Goal: Use online tool/utility: Use online tool/utility

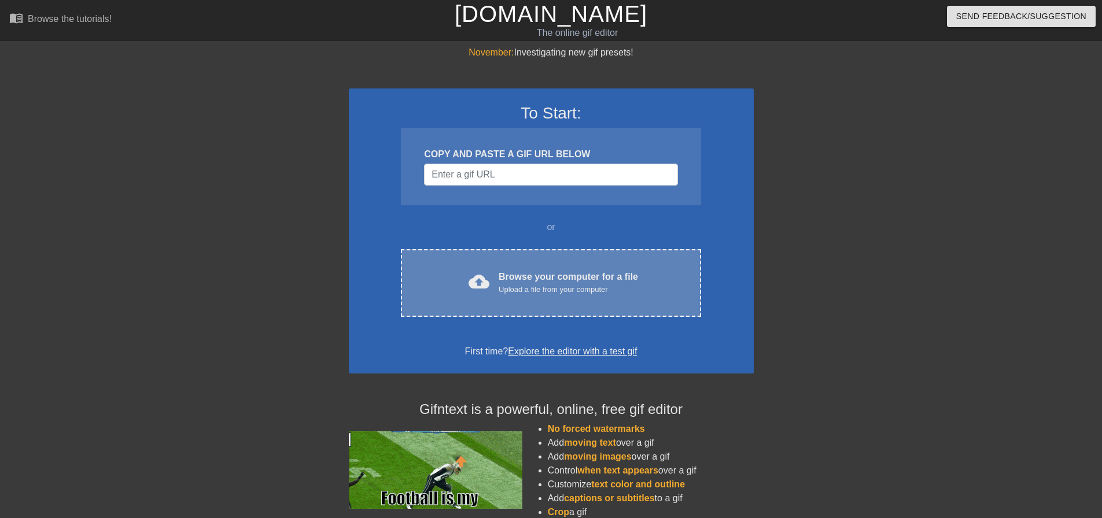
click at [650, 300] on div "cloud_upload Browse your computer for a file Upload a file from your computer C…" at bounding box center [551, 283] width 300 height 68
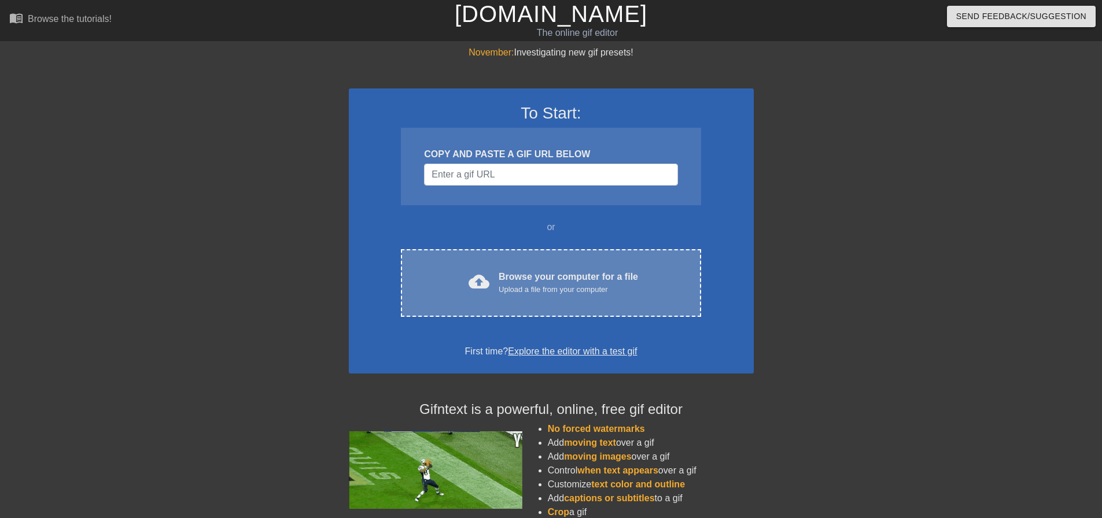
click at [591, 302] on div "cloud_upload Browse your computer for a file Upload a file from your computer C…" at bounding box center [551, 283] width 300 height 68
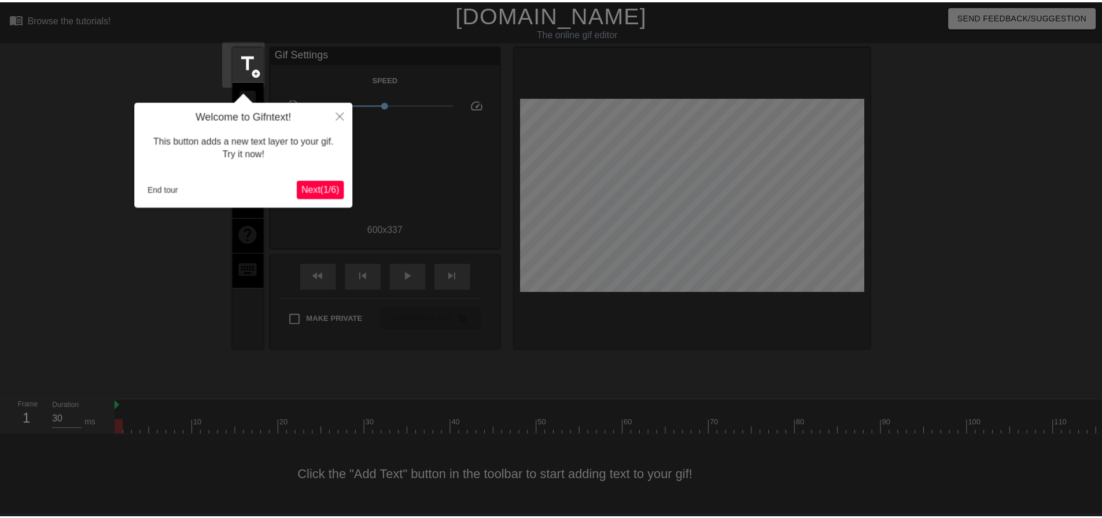
scroll to position [6, 0]
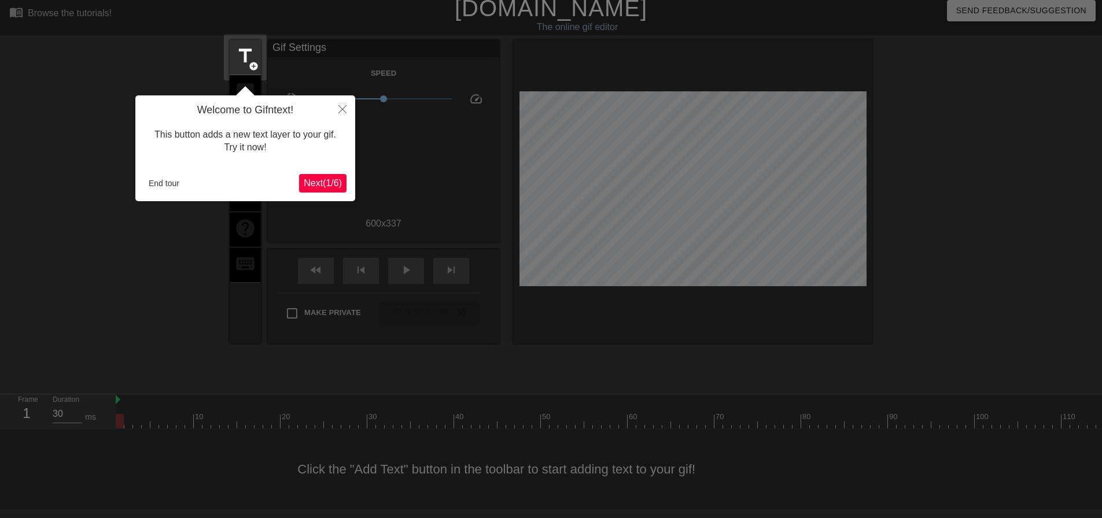
click at [325, 183] on span "Next ( 1 / 6 )" at bounding box center [323, 183] width 38 height 10
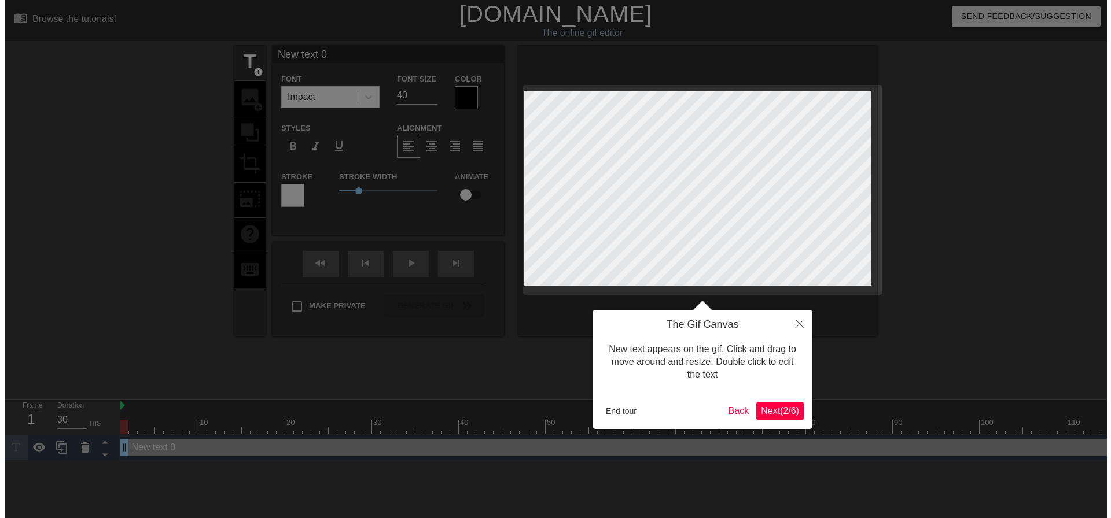
scroll to position [0, 0]
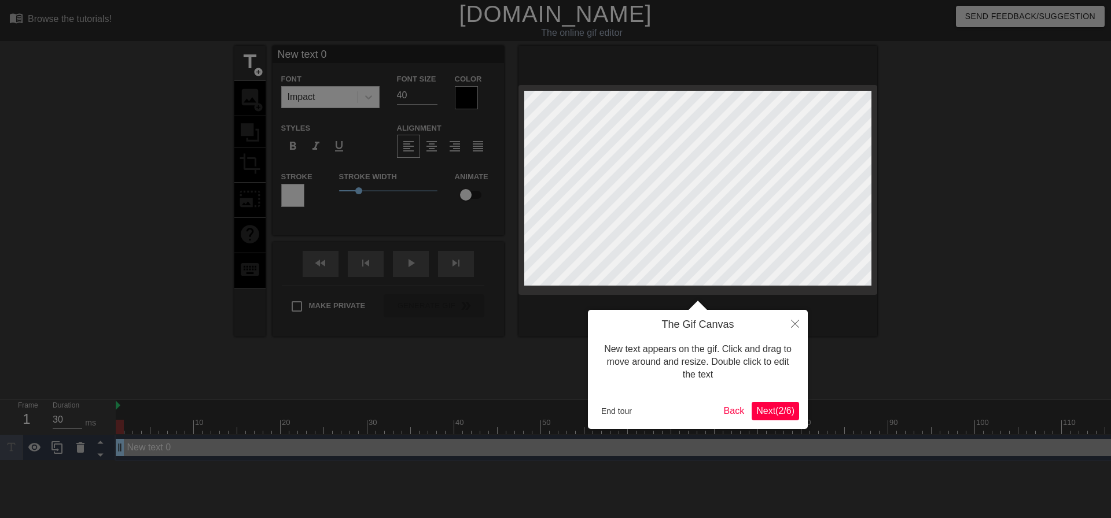
click at [762, 407] on span "Next ( 2 / 6 )" at bounding box center [775, 411] width 38 height 10
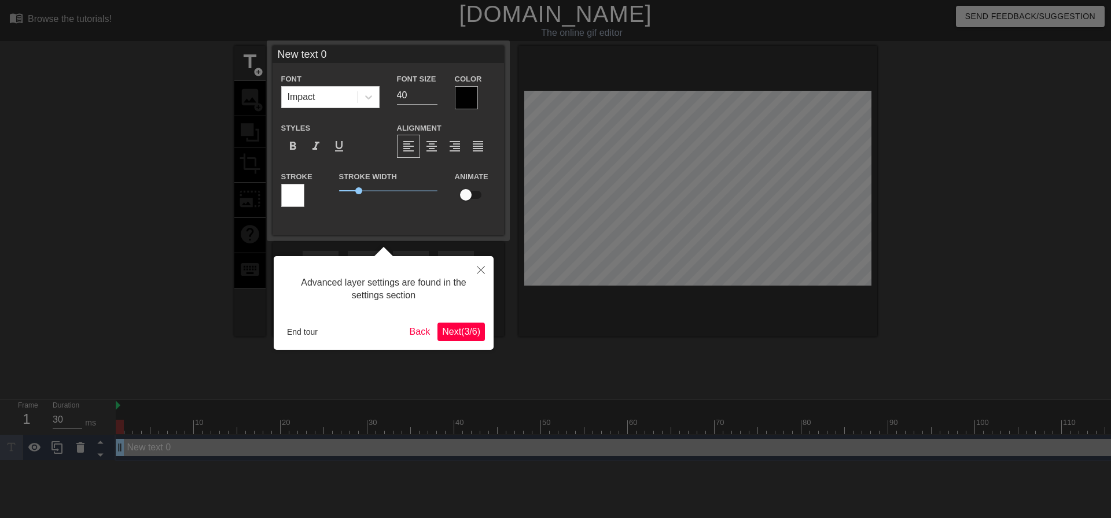
click at [465, 332] on span "Next ( 3 / 6 )" at bounding box center [461, 332] width 38 height 10
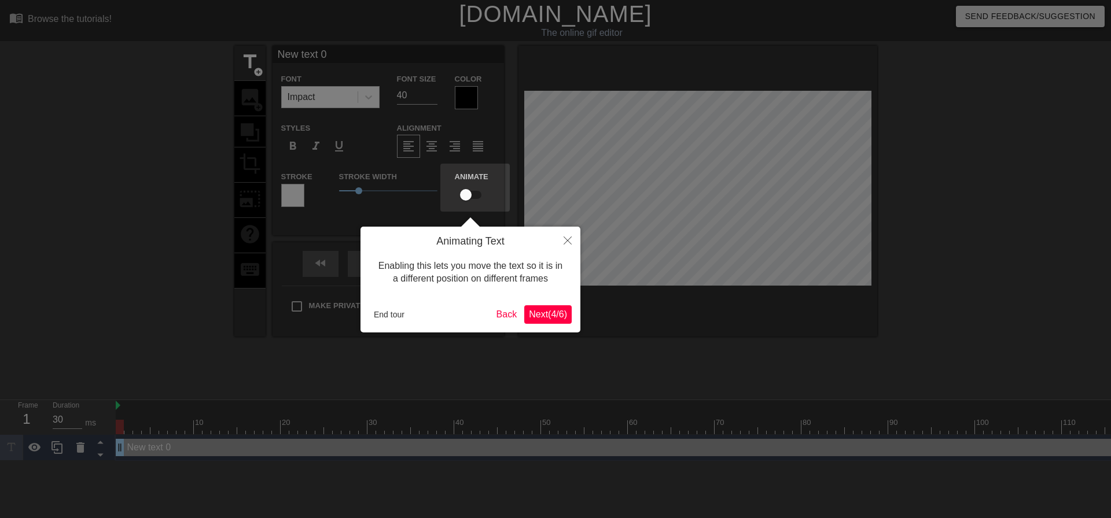
click at [551, 314] on span "Next ( 4 / 6 )" at bounding box center [548, 315] width 38 height 10
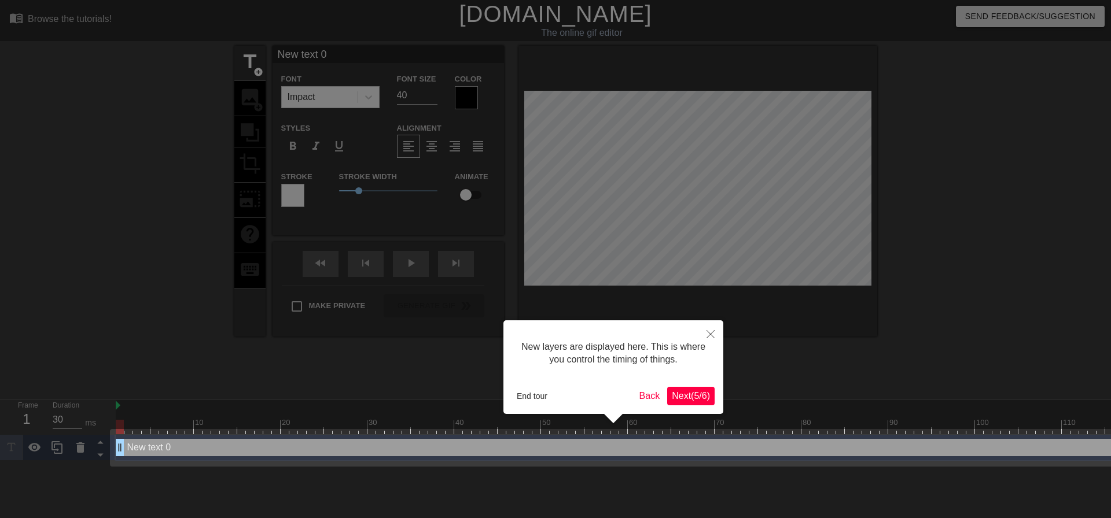
click at [700, 399] on span "Next ( 5 / 6 )" at bounding box center [691, 396] width 38 height 10
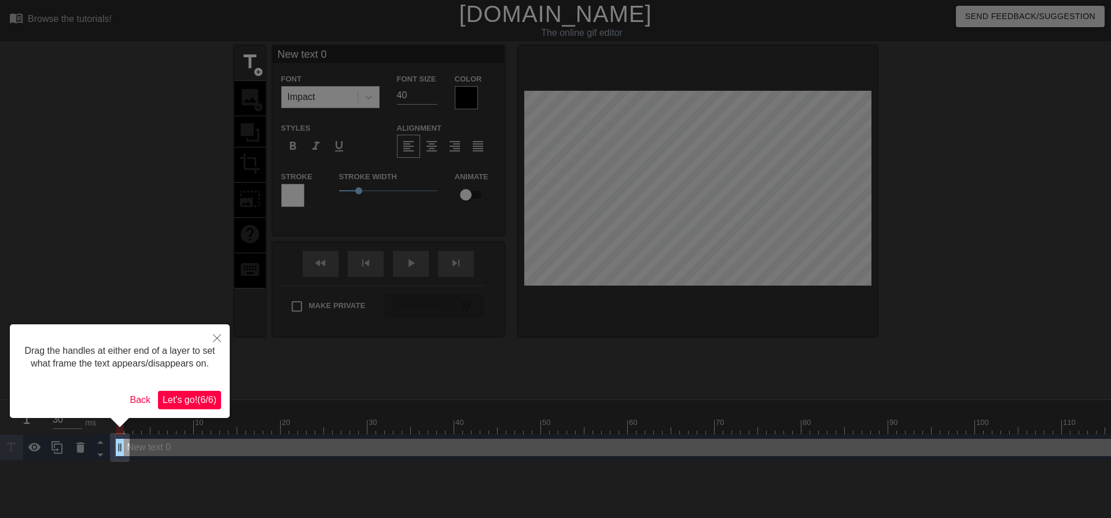
click at [197, 403] on span "Let's go! ( 6 / 6 )" at bounding box center [190, 400] width 54 height 10
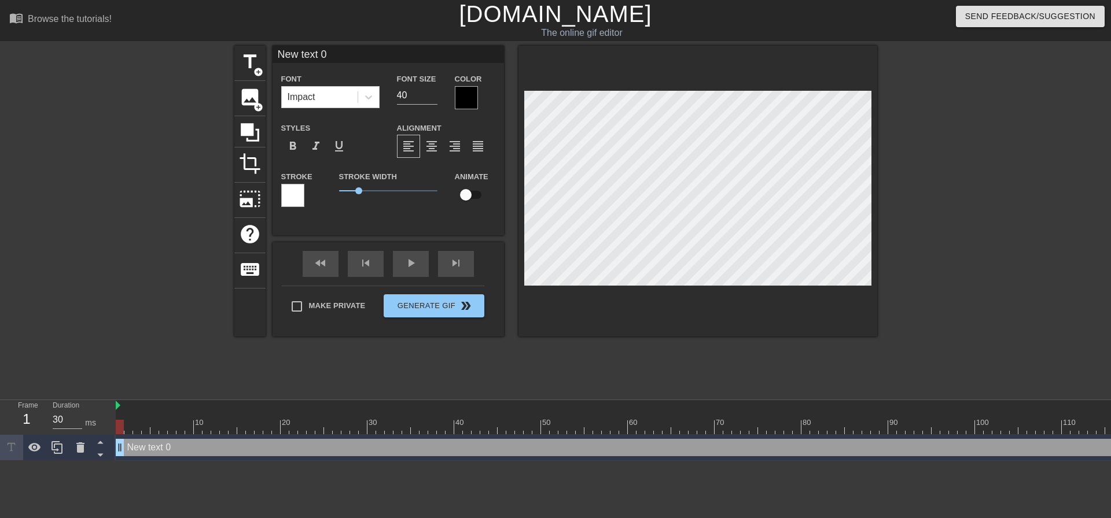
click at [463, 99] on div at bounding box center [466, 97] width 23 height 23
click at [81, 448] on icon at bounding box center [80, 448] width 8 height 10
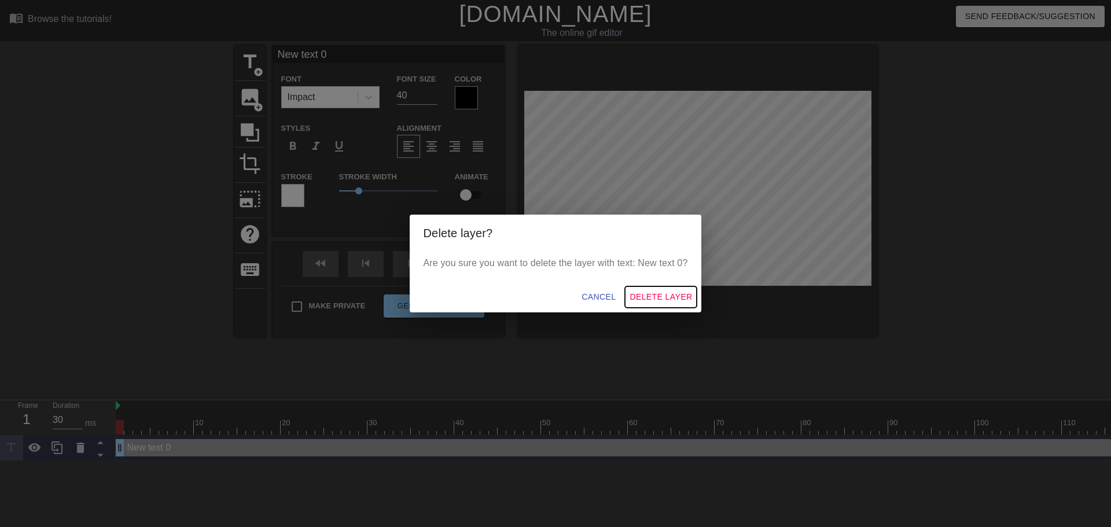
click at [649, 292] on span "Delete Layer" at bounding box center [661, 297] width 62 height 14
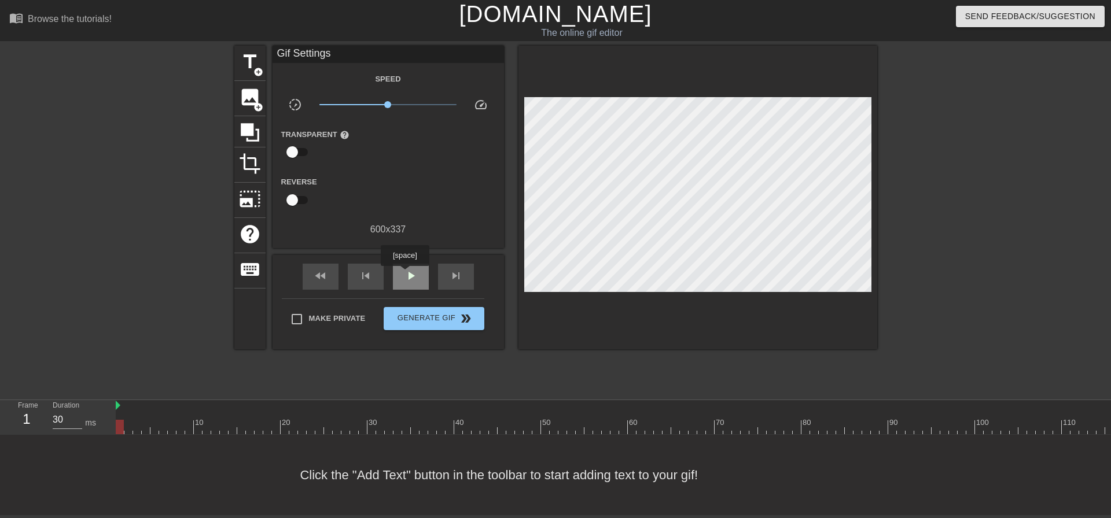
click at [404, 274] on span "play_arrow" at bounding box center [411, 276] width 14 height 14
type input "40"
click at [297, 147] on input "checkbox" at bounding box center [292, 152] width 66 height 22
checkbox input "true"
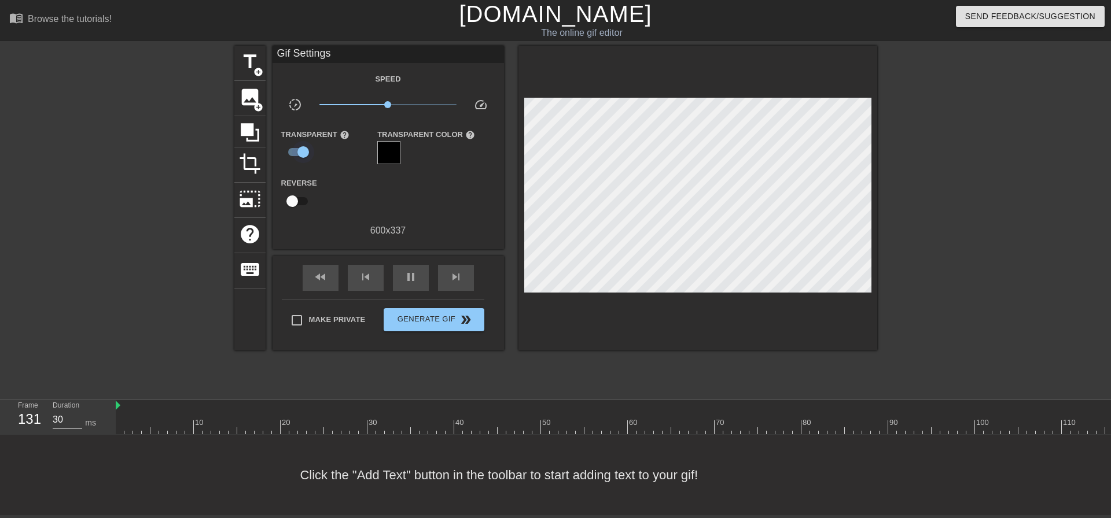
type input "40"
click at [297, 149] on input "checkbox" at bounding box center [303, 152] width 66 height 22
checkbox input "false"
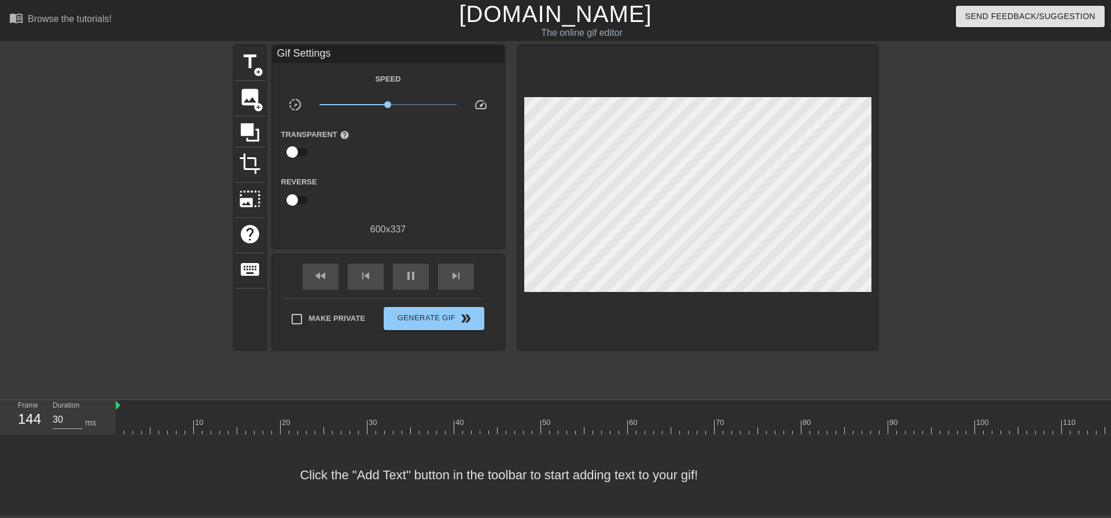
type input "40"
click at [297, 149] on input "checkbox" at bounding box center [292, 152] width 66 height 22
checkbox input "true"
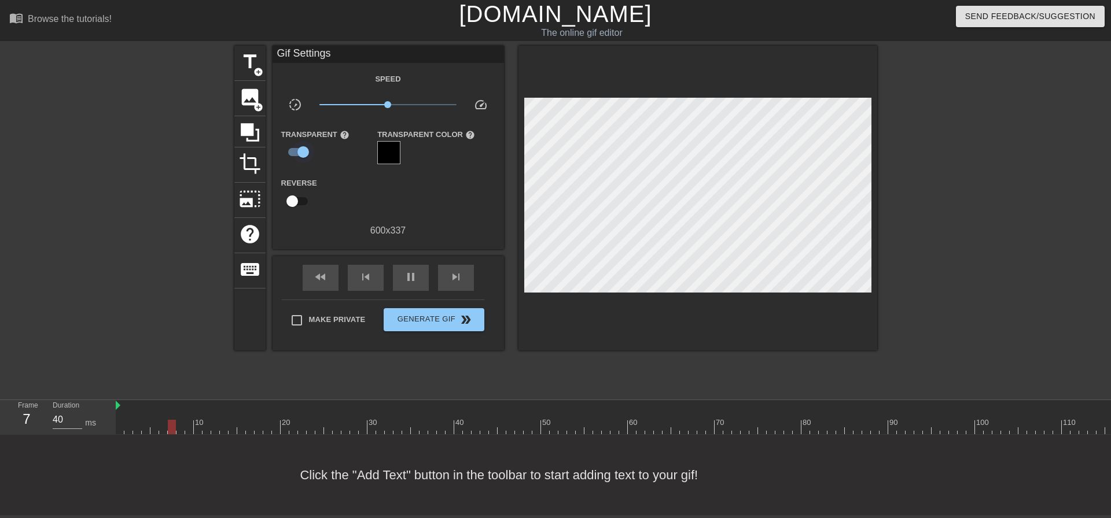
type input "30"
click at [297, 149] on input "checkbox" at bounding box center [303, 152] width 66 height 22
checkbox input "false"
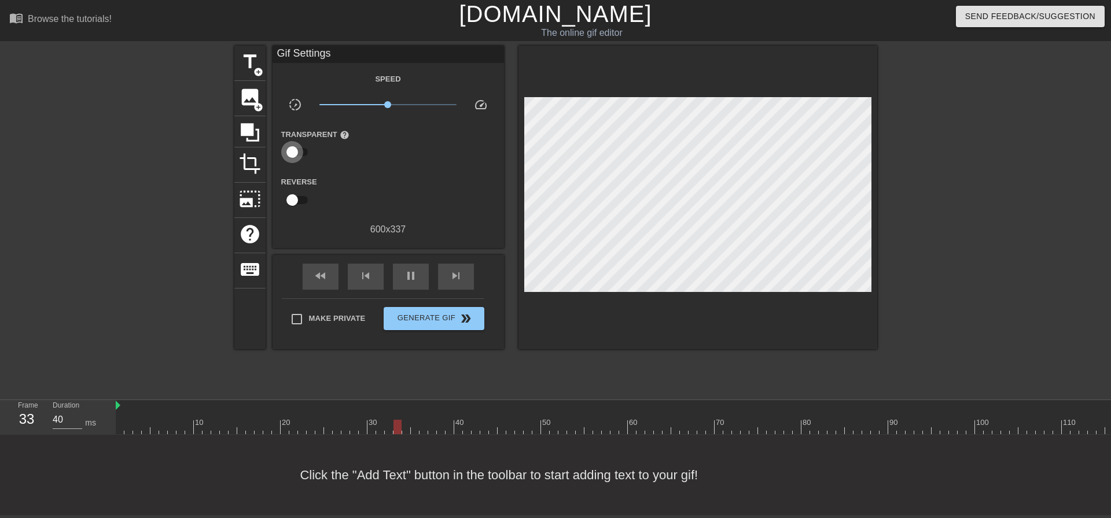
type input "30"
click at [297, 149] on input "checkbox" at bounding box center [292, 152] width 66 height 22
checkbox input "true"
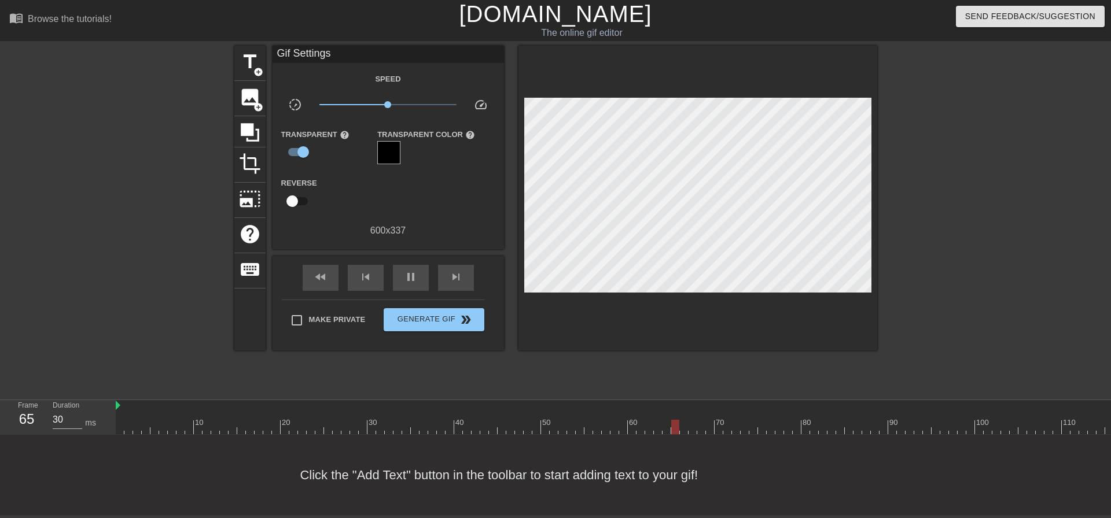
click at [389, 153] on div at bounding box center [388, 152] width 23 height 23
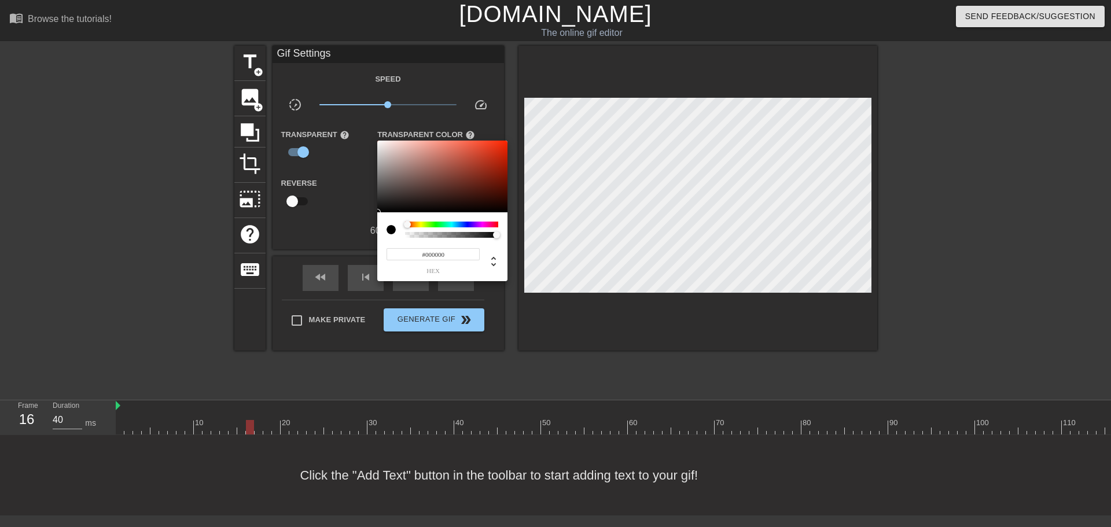
drag, startPoint x: 407, startPoint y: 223, endPoint x: 357, endPoint y: 192, distance: 58.8
click at [390, 230] on div at bounding box center [443, 230] width 112 height 16
click at [303, 150] on div at bounding box center [555, 263] width 1111 height 527
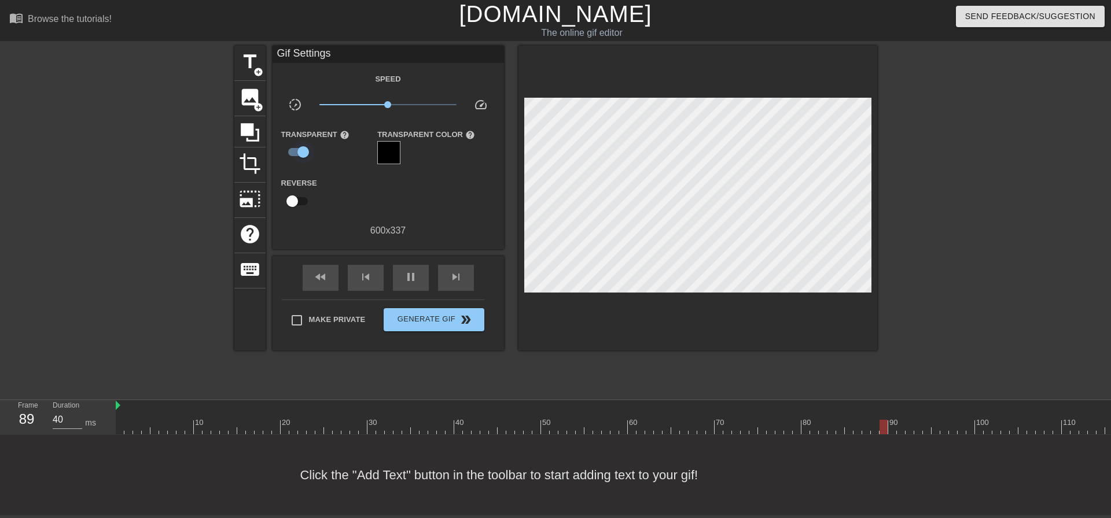
type input "30"
click at [295, 150] on input "checkbox" at bounding box center [303, 152] width 66 height 22
checkbox input "false"
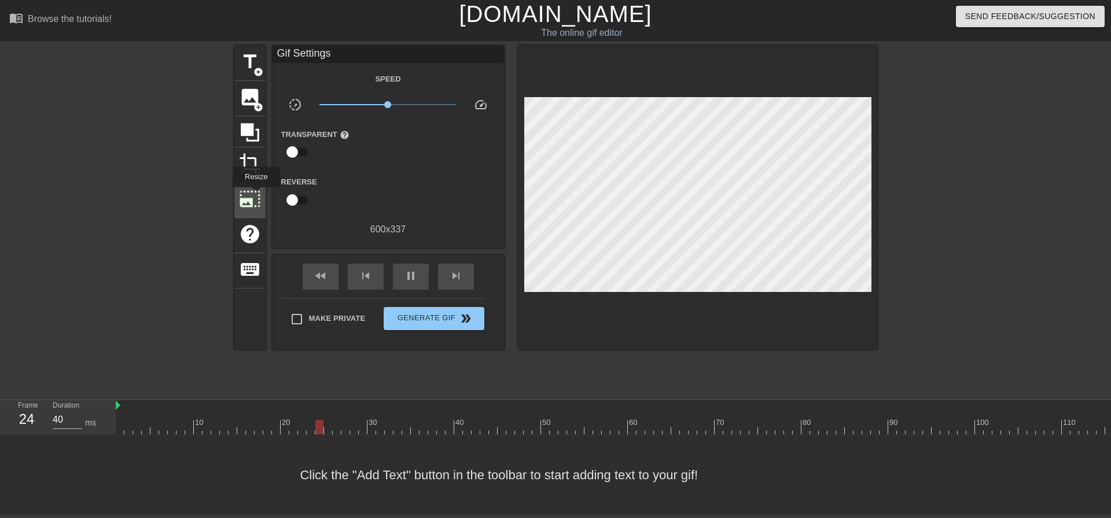
click at [255, 196] on span "photo_size_select_large" at bounding box center [250, 199] width 22 height 22
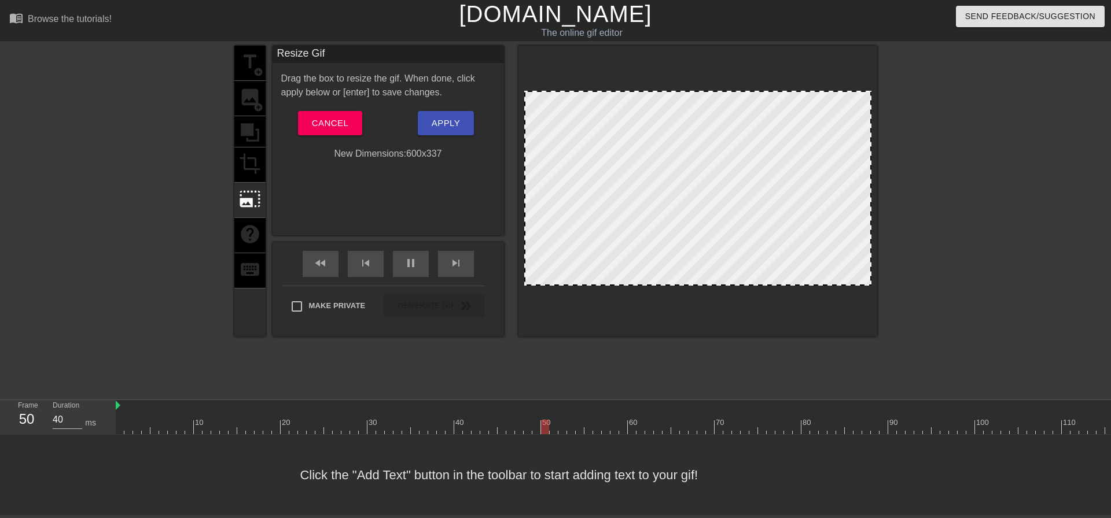
click at [247, 156] on div "title add_circle image add_circle crop photo_size_select_large help keyboard" at bounding box center [249, 191] width 31 height 291
drag, startPoint x: 248, startPoint y: 232, endPoint x: 251, endPoint y: 219, distance: 13.2
click at [247, 232] on div "title add_circle image add_circle crop photo_size_select_large help keyboard" at bounding box center [249, 191] width 31 height 291
click at [337, 127] on span "Cancel" at bounding box center [330, 123] width 36 height 15
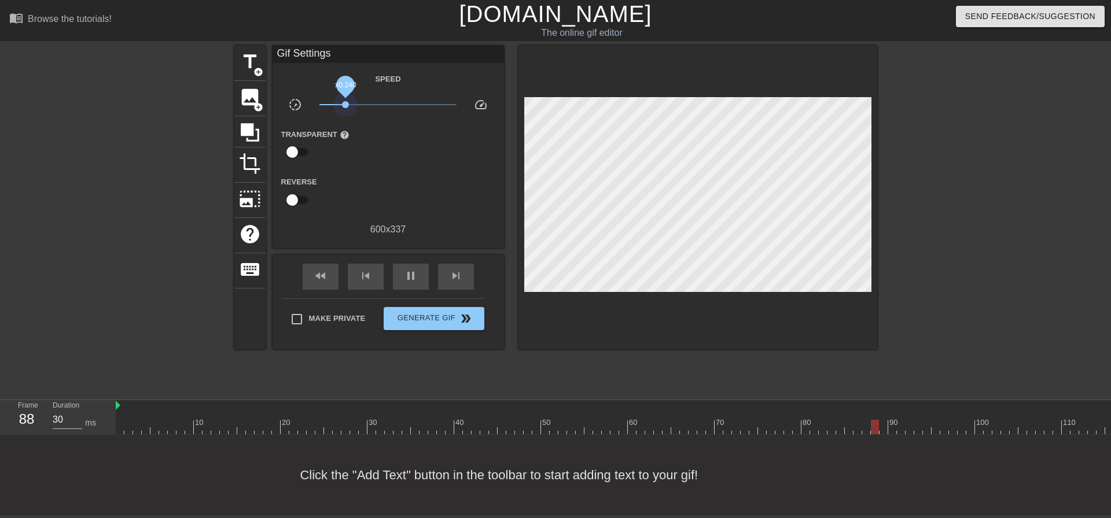
drag, startPoint x: 387, startPoint y: 105, endPoint x: 345, endPoint y: 108, distance: 41.2
click at [345, 108] on span "x0.240" at bounding box center [387, 105] width 137 height 14
drag, startPoint x: 345, startPoint y: 108, endPoint x: 368, endPoint y: 108, distance: 22.6
click at [368, 108] on span "x0.513" at bounding box center [387, 105] width 137 height 14
drag, startPoint x: 368, startPoint y: 108, endPoint x: 404, endPoint y: 108, distance: 35.9
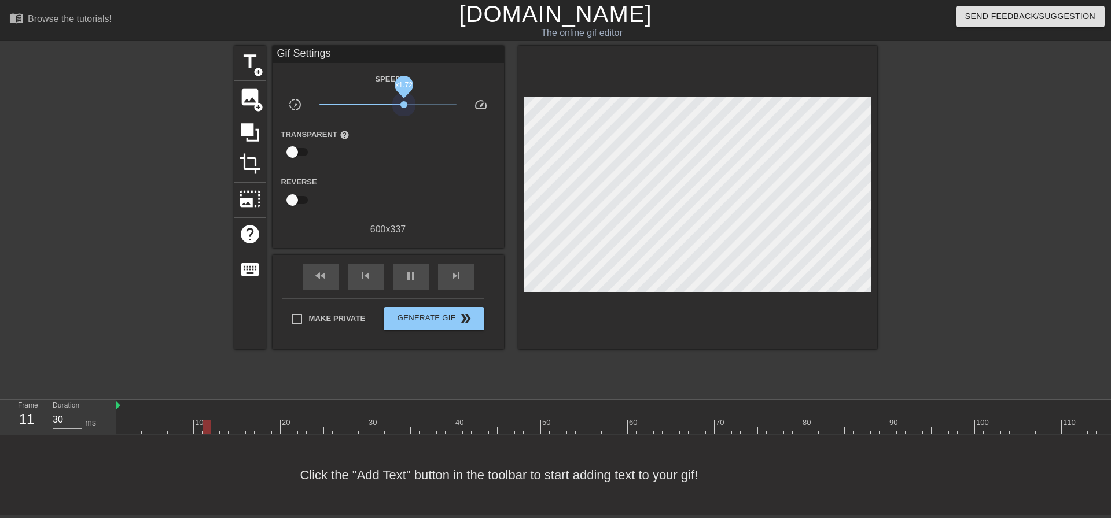
click at [404, 108] on span "x1.72" at bounding box center [387, 105] width 137 height 14
click at [242, 60] on span "title" at bounding box center [250, 62] width 22 height 22
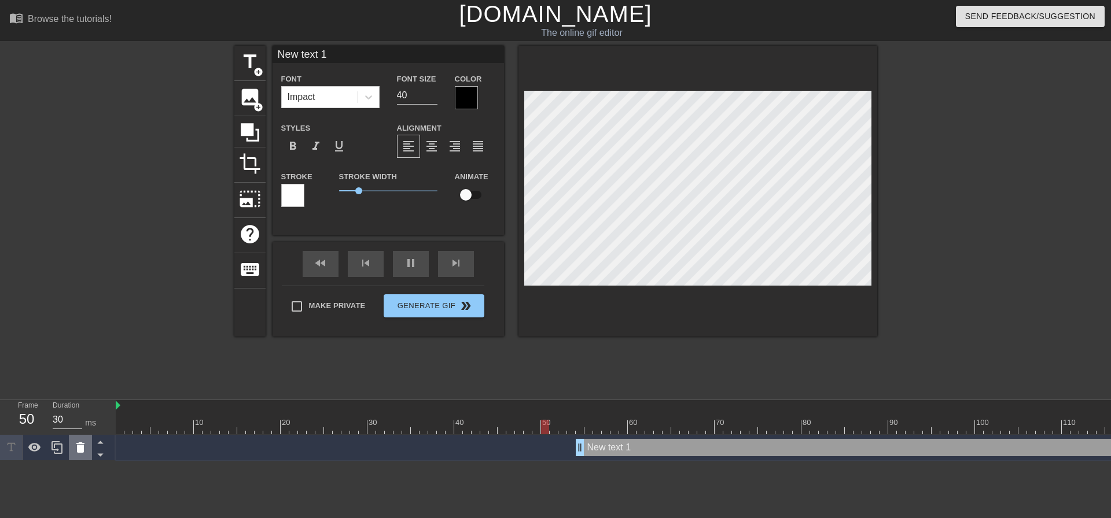
click at [80, 454] on icon at bounding box center [80, 448] width 14 height 14
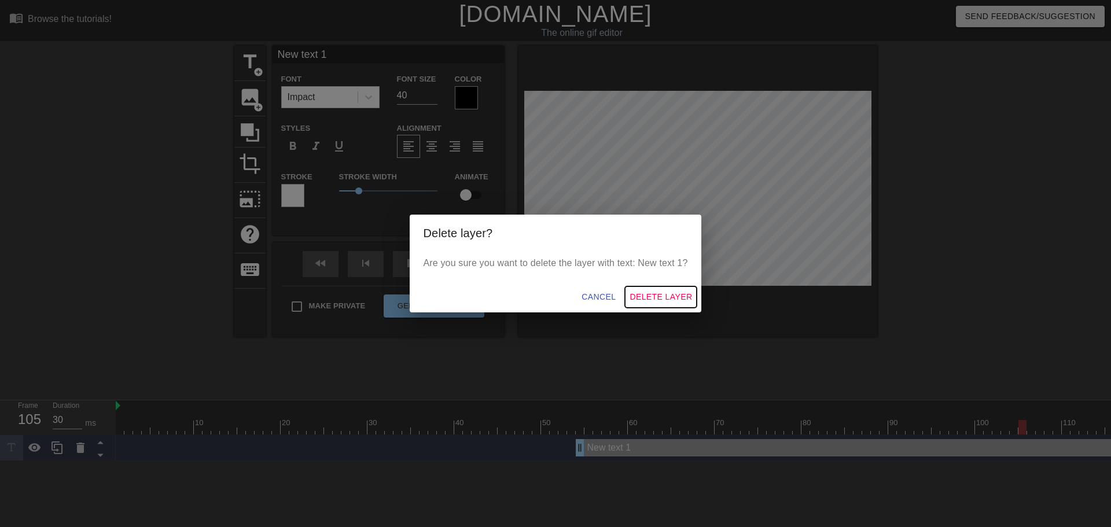
click at [643, 294] on span "Delete Layer" at bounding box center [661, 297] width 62 height 14
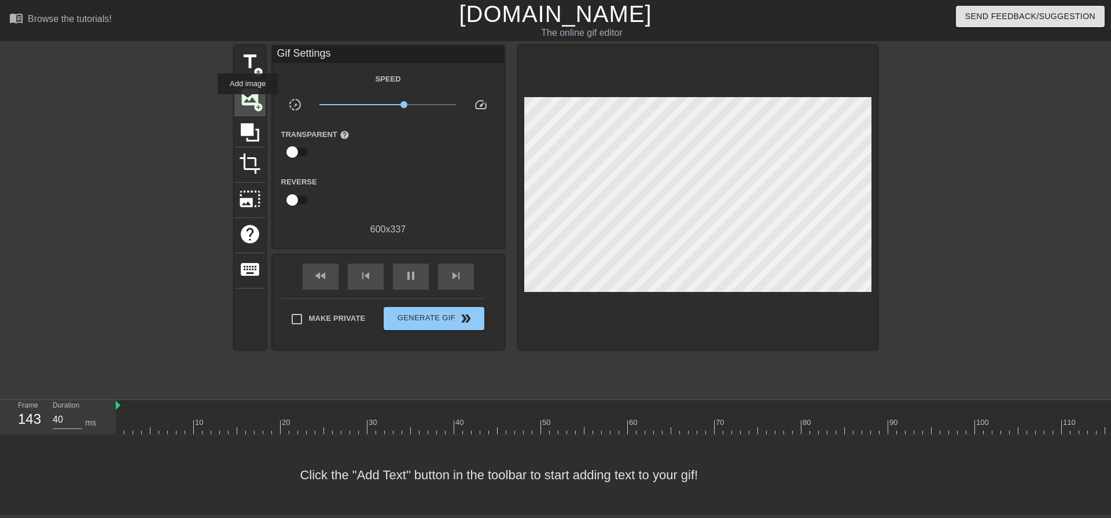
click at [248, 102] on span "image" at bounding box center [250, 97] width 22 height 22
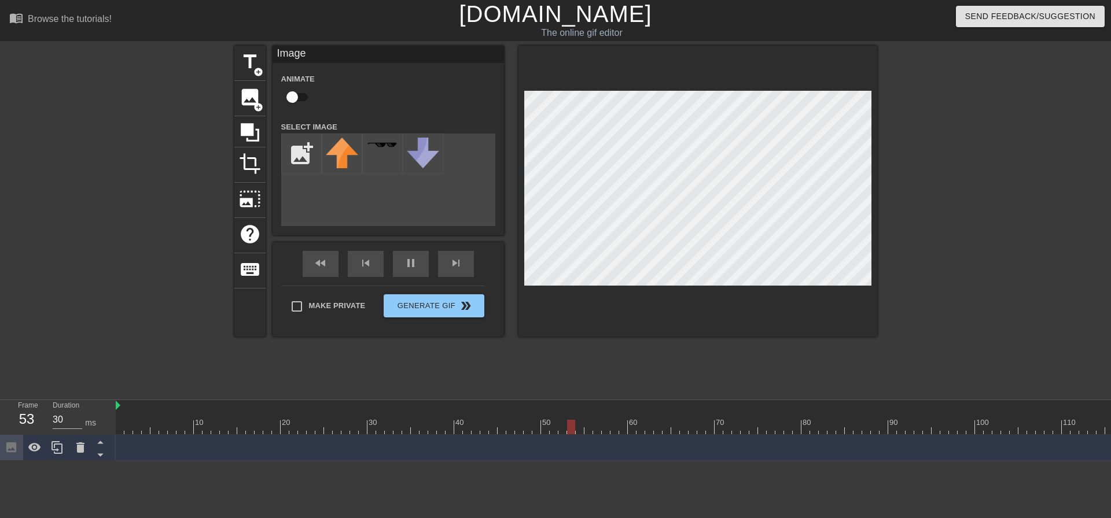
click at [471, 337] on div "title add_circle image add_circle crop photo_size_select_large help keyboard Im…" at bounding box center [555, 219] width 643 height 347
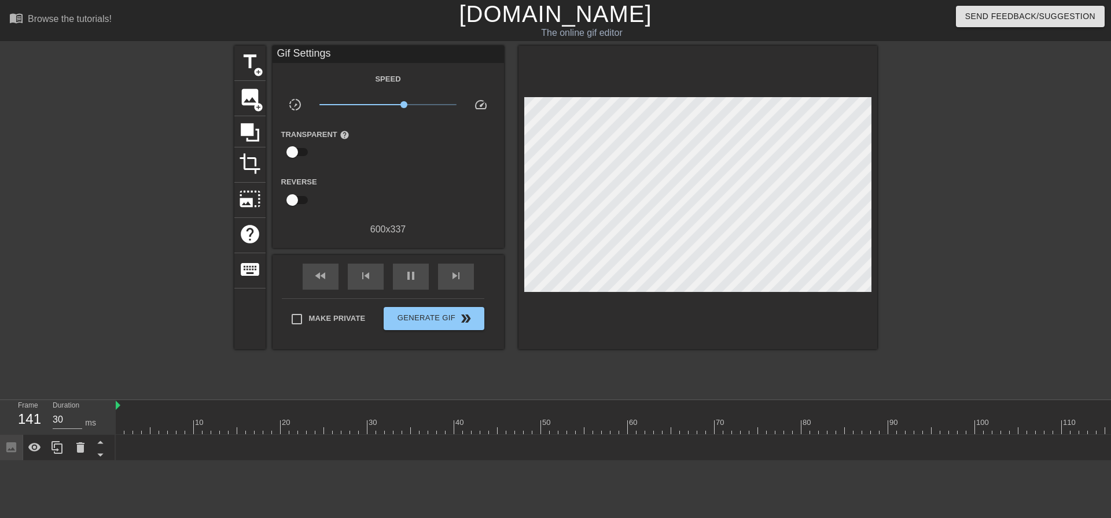
type input "40"
